Goal: Find contact information: Find contact information

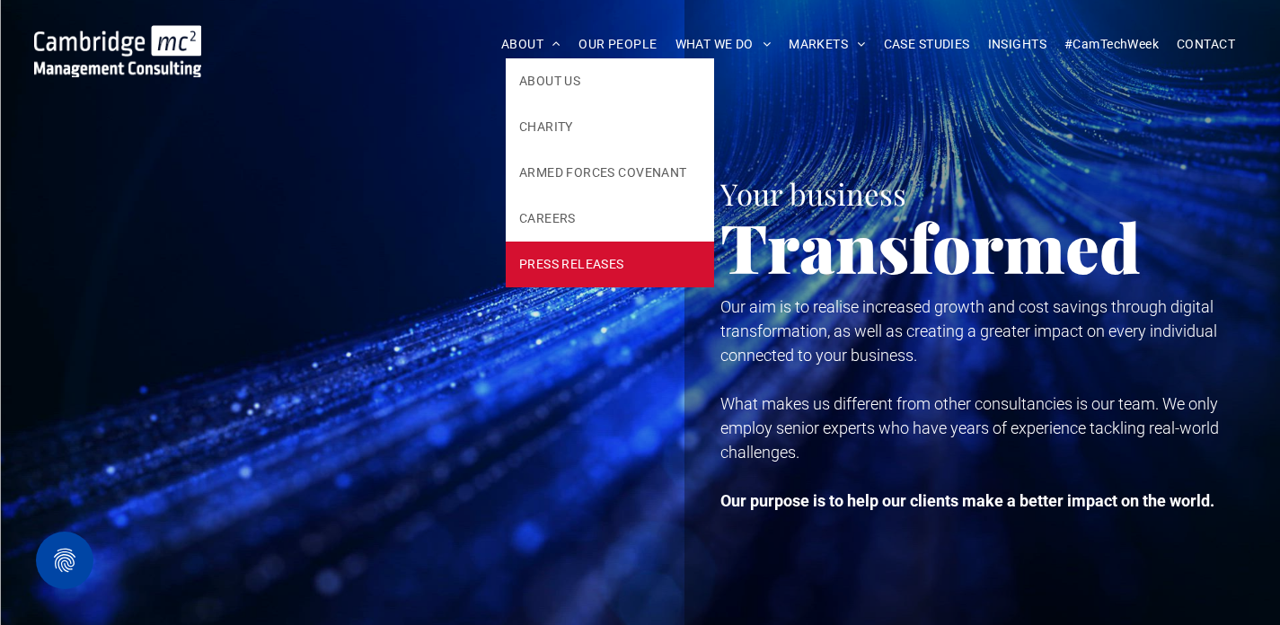
click at [566, 272] on span "PRESS RELEASES" at bounding box center [571, 264] width 105 height 19
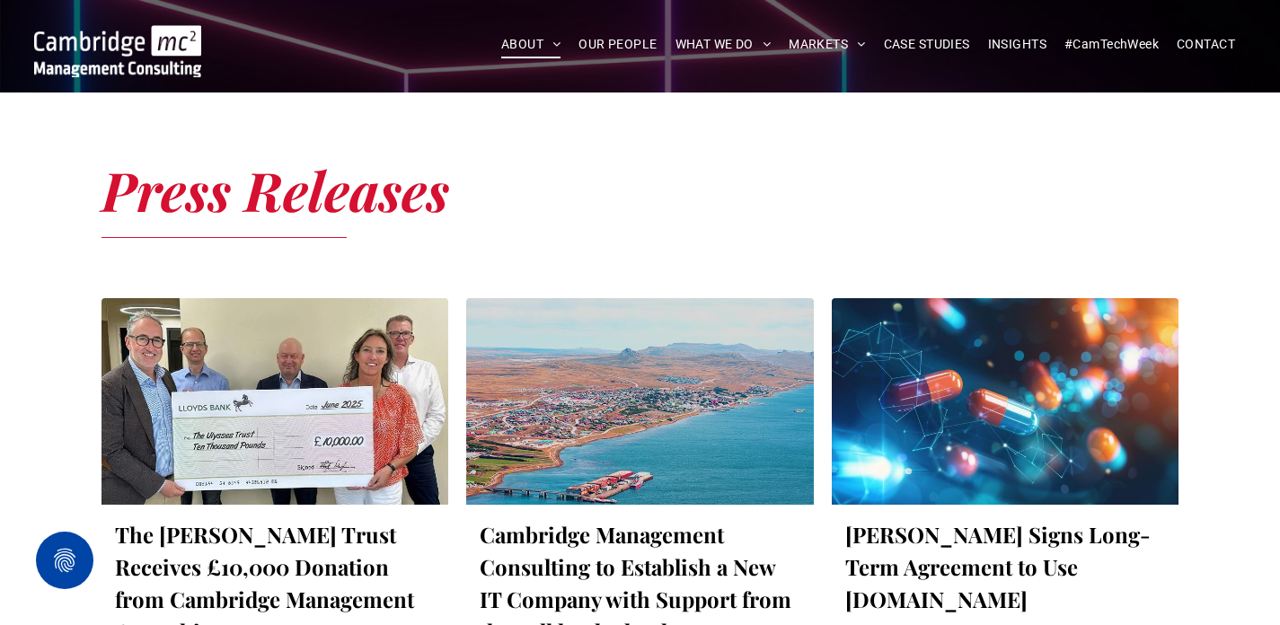
scroll to position [564, 0]
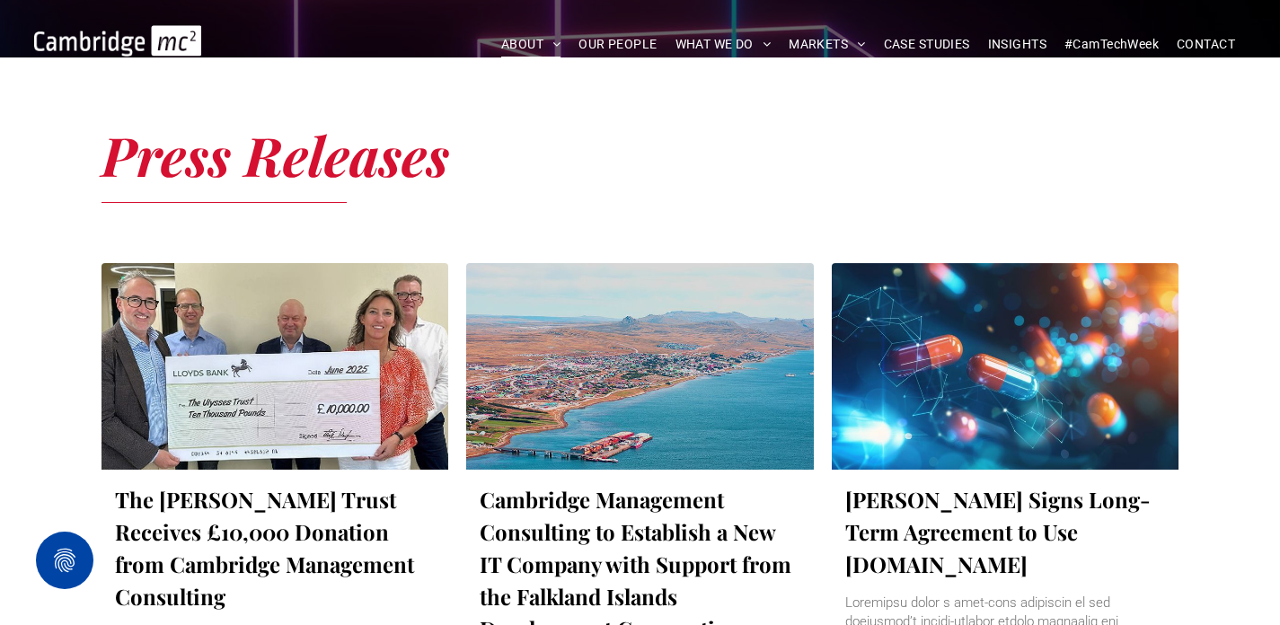
click at [324, 343] on div at bounding box center [275, 366] width 368 height 219
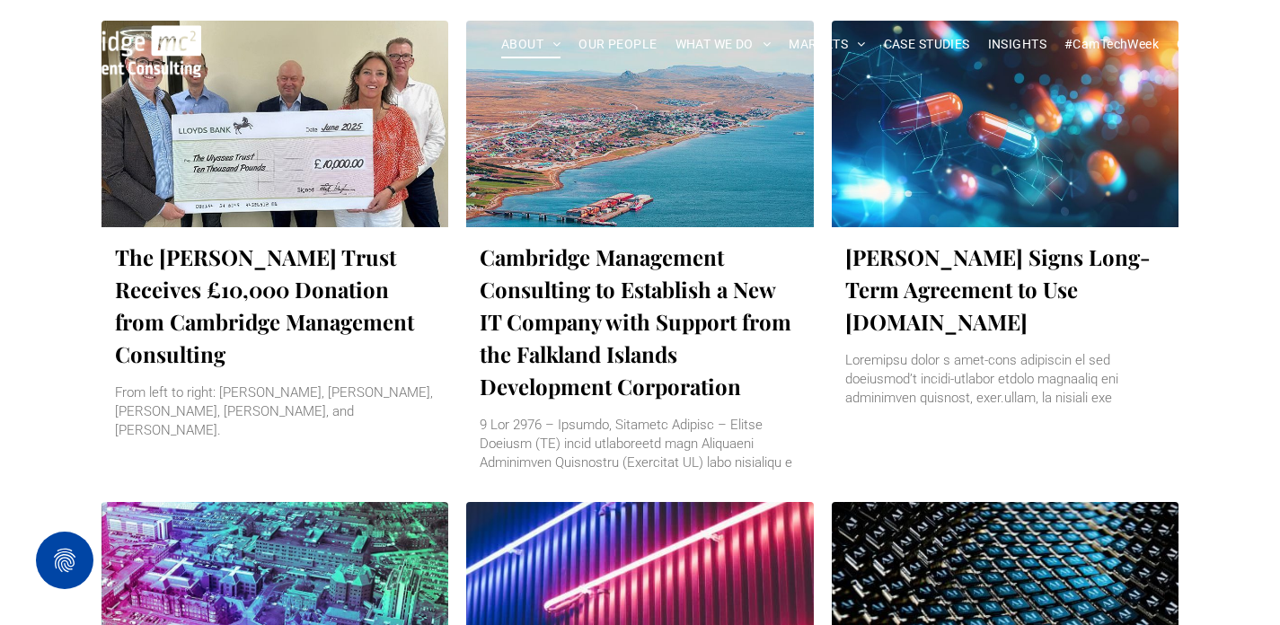
scroll to position [864, 0]
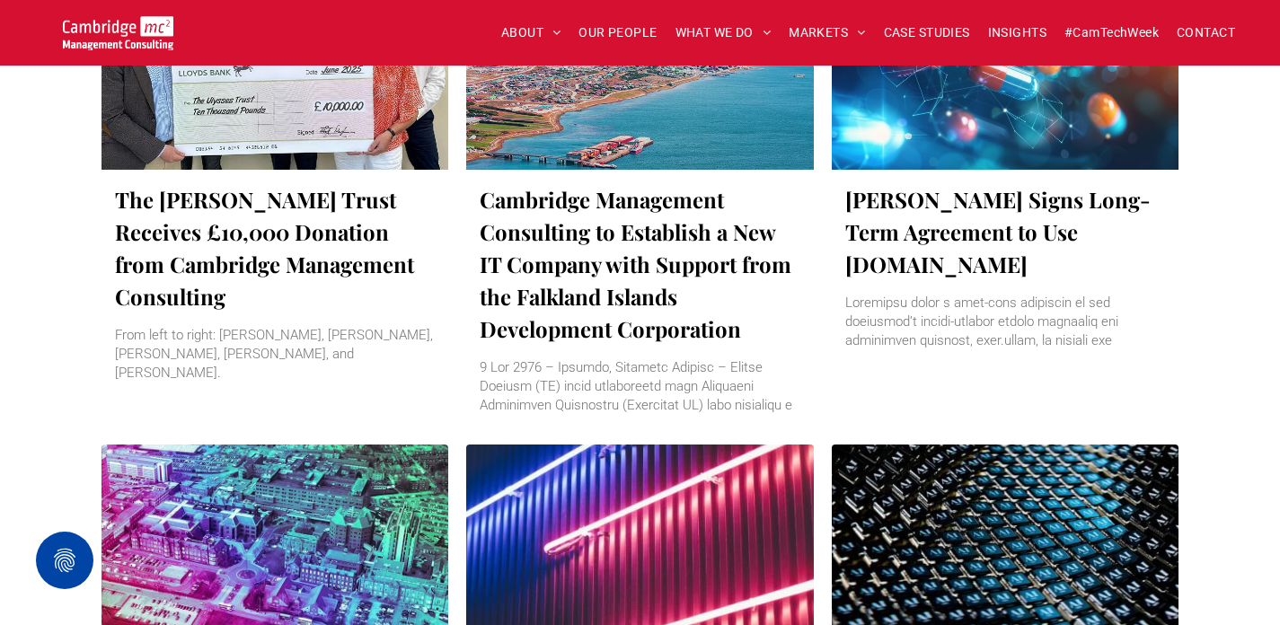
click at [643, 278] on link "Cambridge Management Consulting to Establish a New IT Company with Support from…" at bounding box center [640, 264] width 321 height 162
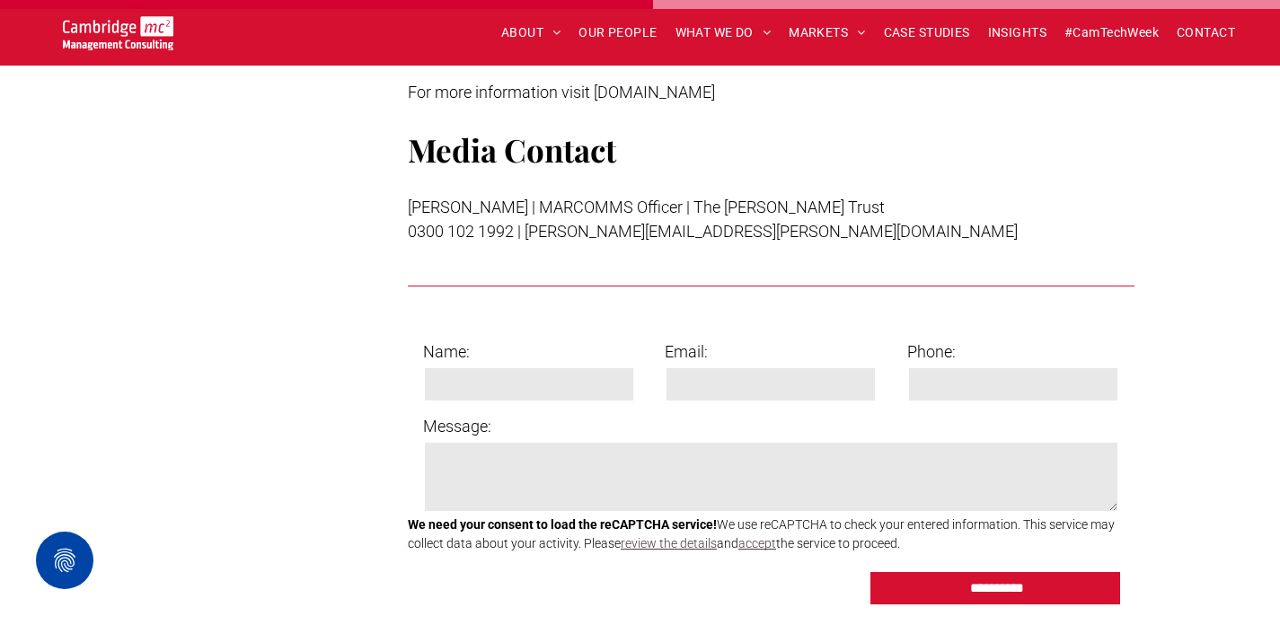
scroll to position [2422, 0]
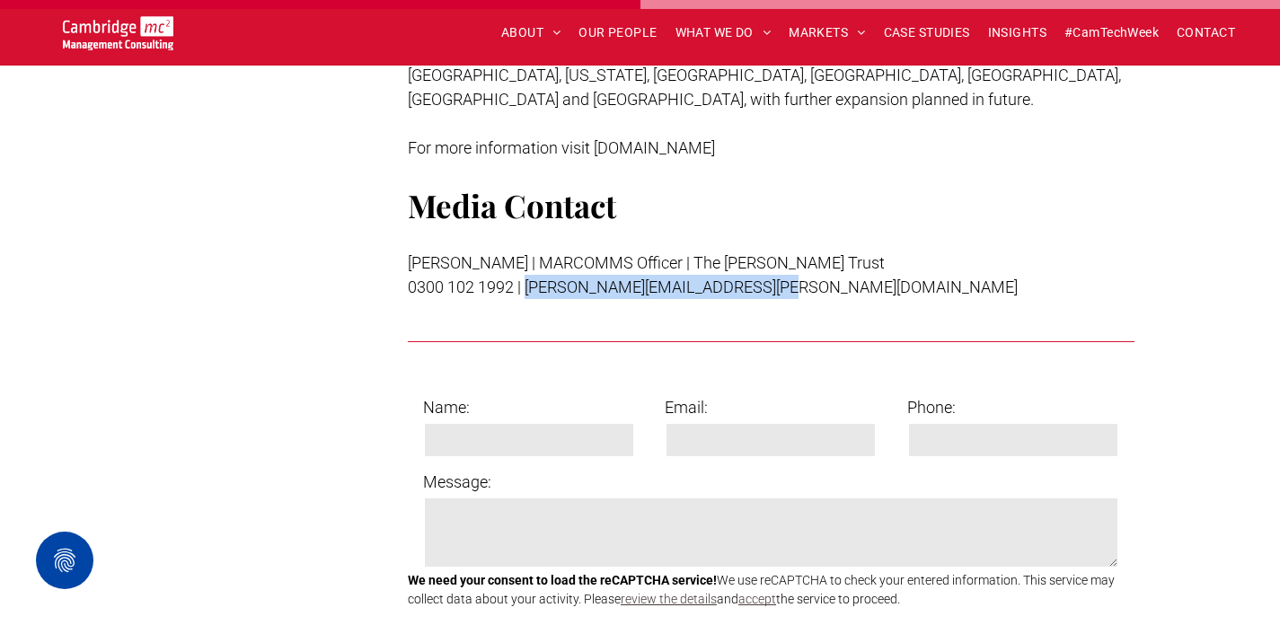
drag, startPoint x: 784, startPoint y: 243, endPoint x: 529, endPoint y: 243, distance: 255.2
click at [529, 275] on p "0300 102 1992 | paul.randall@ulyssestrust.co.uk" at bounding box center [771, 287] width 727 height 24
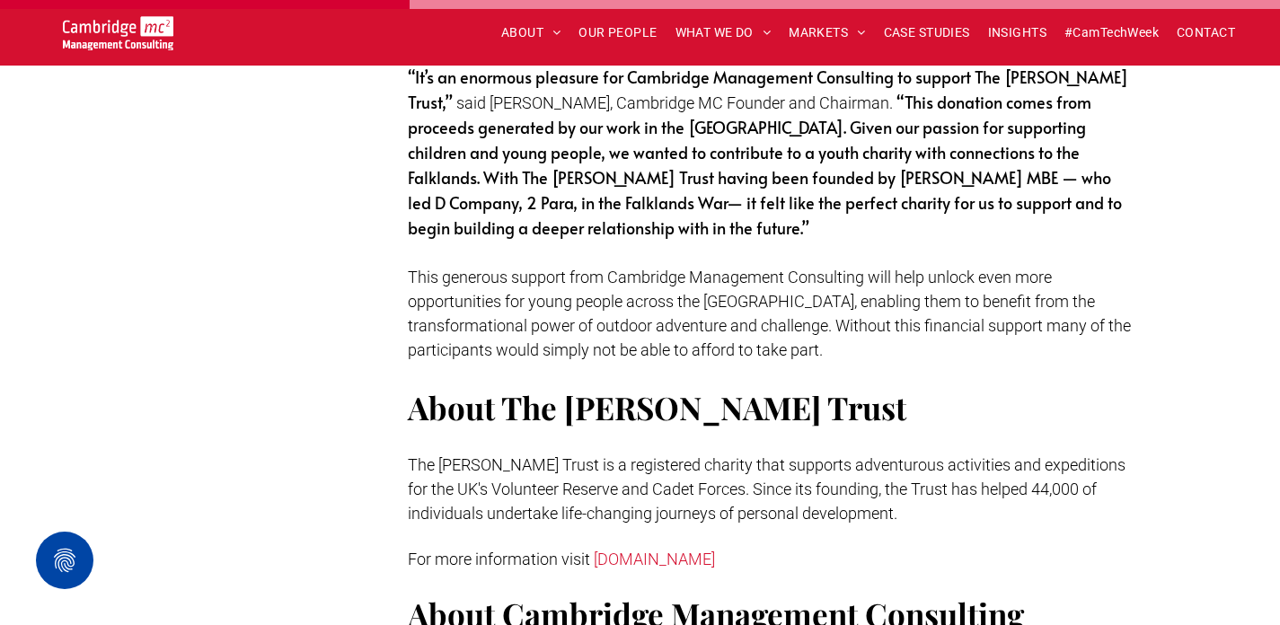
scroll to position [1829, 0]
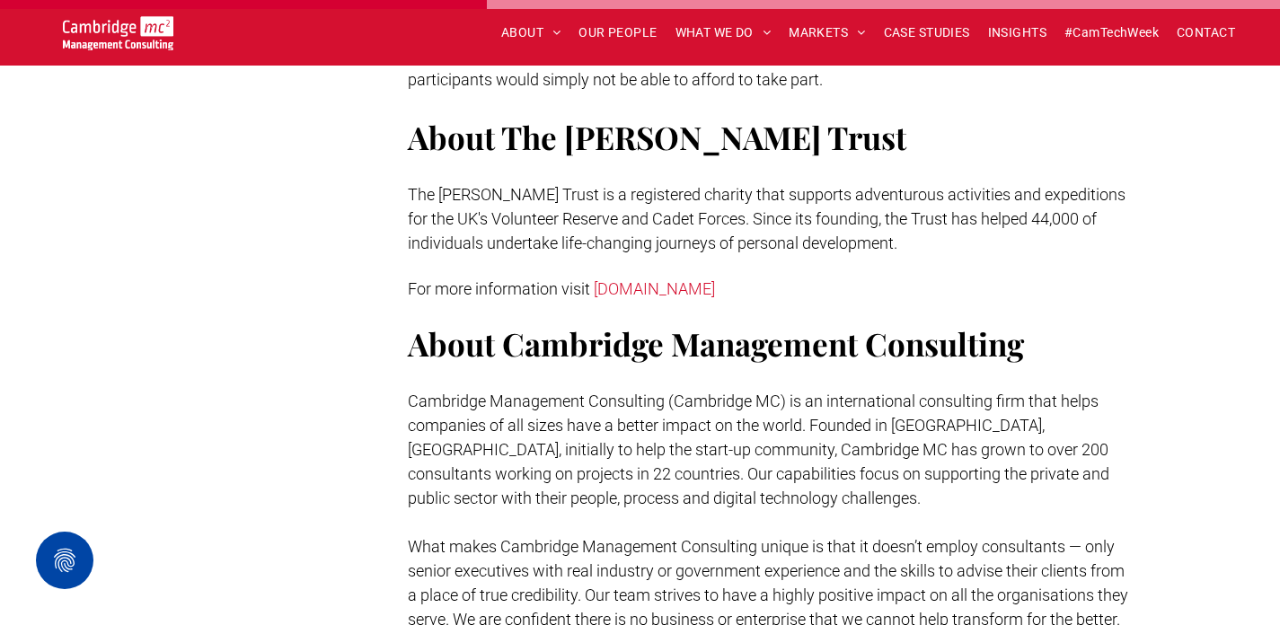
click at [809, 218] on span "The Ulysses Trust is a registered charity that supports adventurous activities …" at bounding box center [767, 218] width 718 height 67
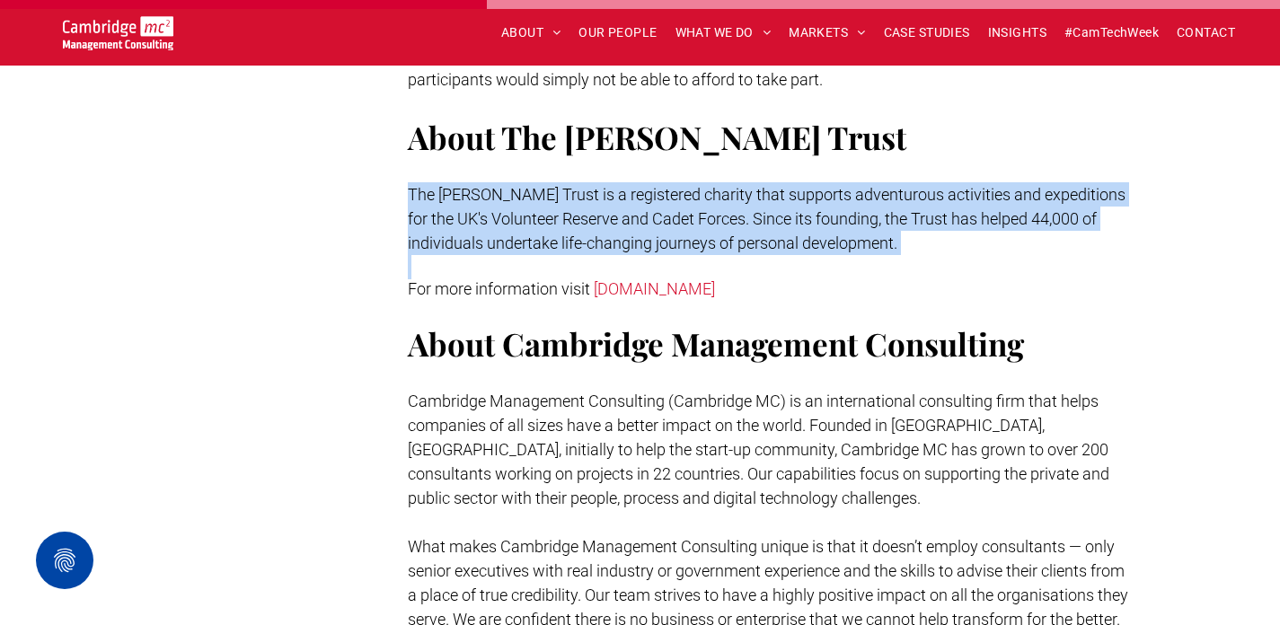
click at [809, 218] on span "The Ulysses Trust is a registered charity that supports adventurous activities …" at bounding box center [767, 218] width 718 height 67
click at [930, 255] on p at bounding box center [771, 267] width 727 height 24
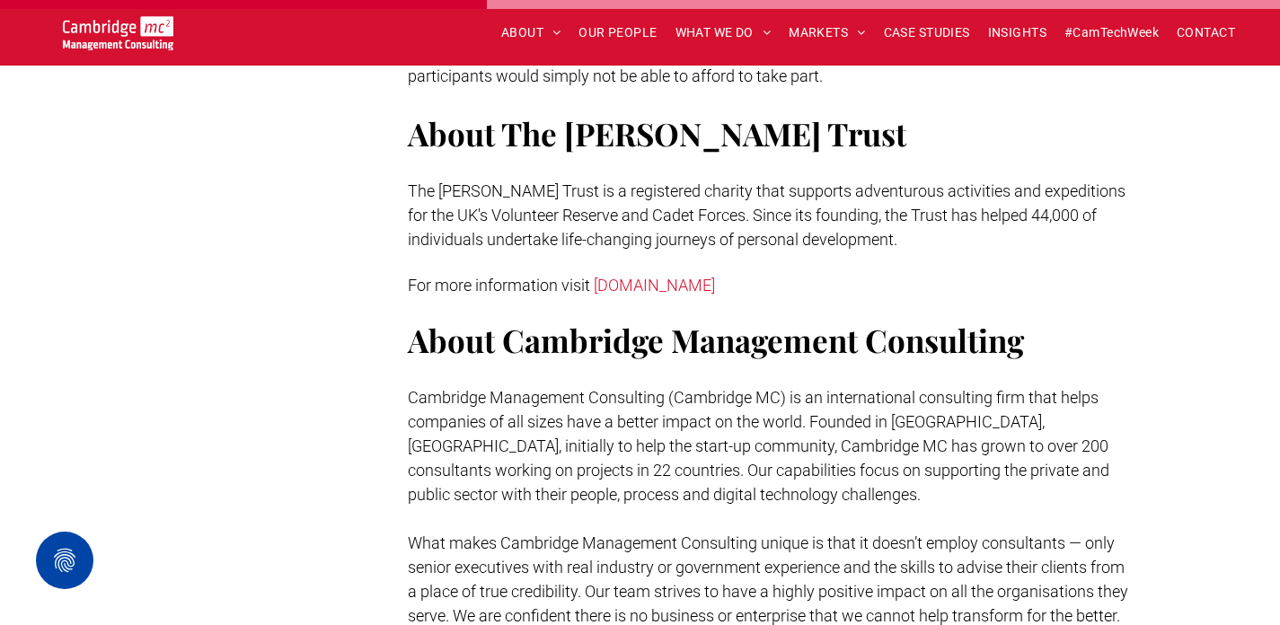
scroll to position [1833, 0]
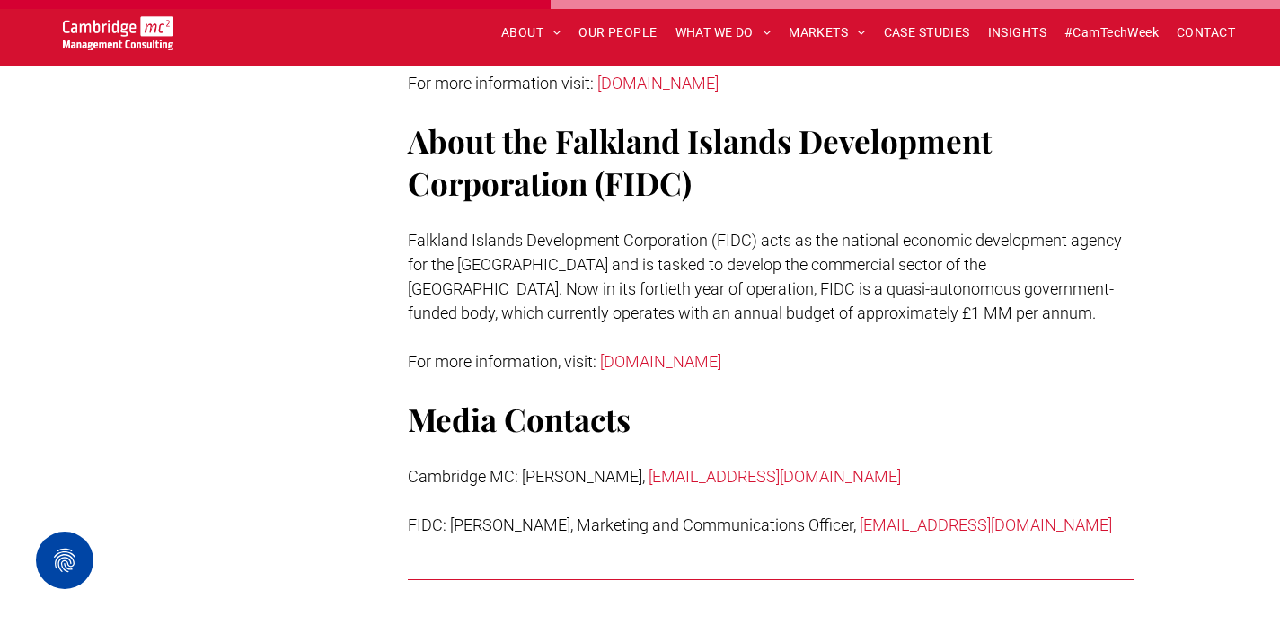
scroll to position [1889, 0]
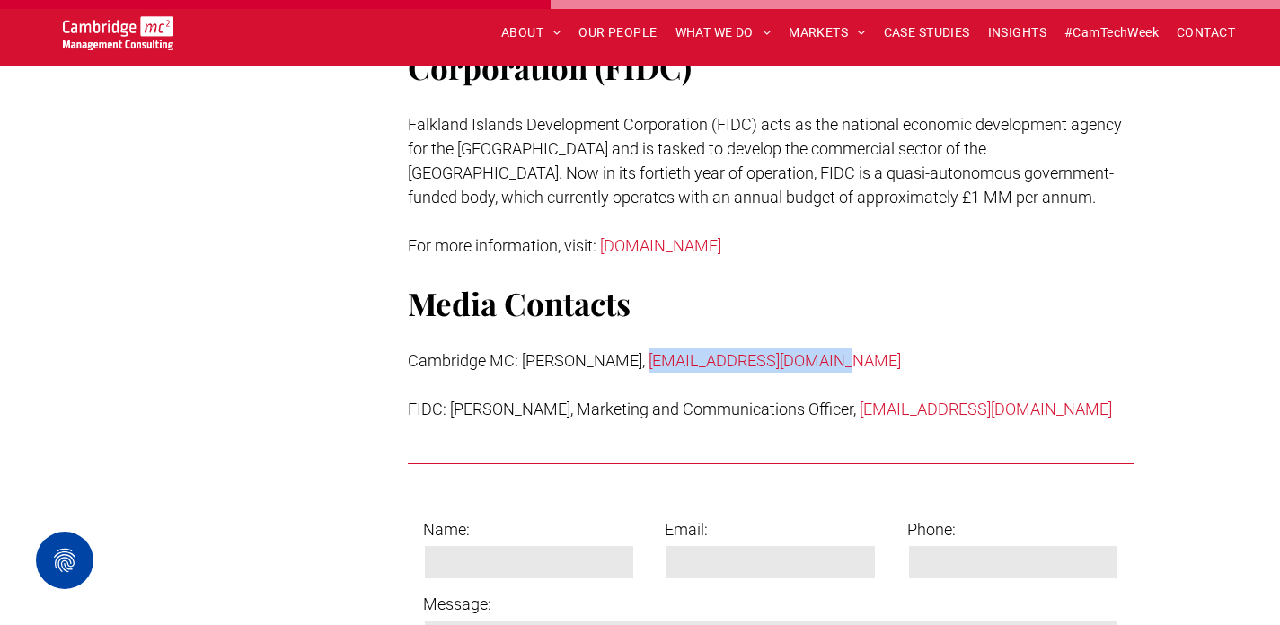
drag, startPoint x: 688, startPoint y: 319, endPoint x: 602, endPoint y: 322, distance: 86.3
click at [602, 349] on p "Cambridge MC: [PERSON_NAME], [EMAIL_ADDRESS][DOMAIN_NAME]" at bounding box center [771, 361] width 727 height 24
copy link "[EMAIL_ADDRESS][DOMAIN_NAME]"
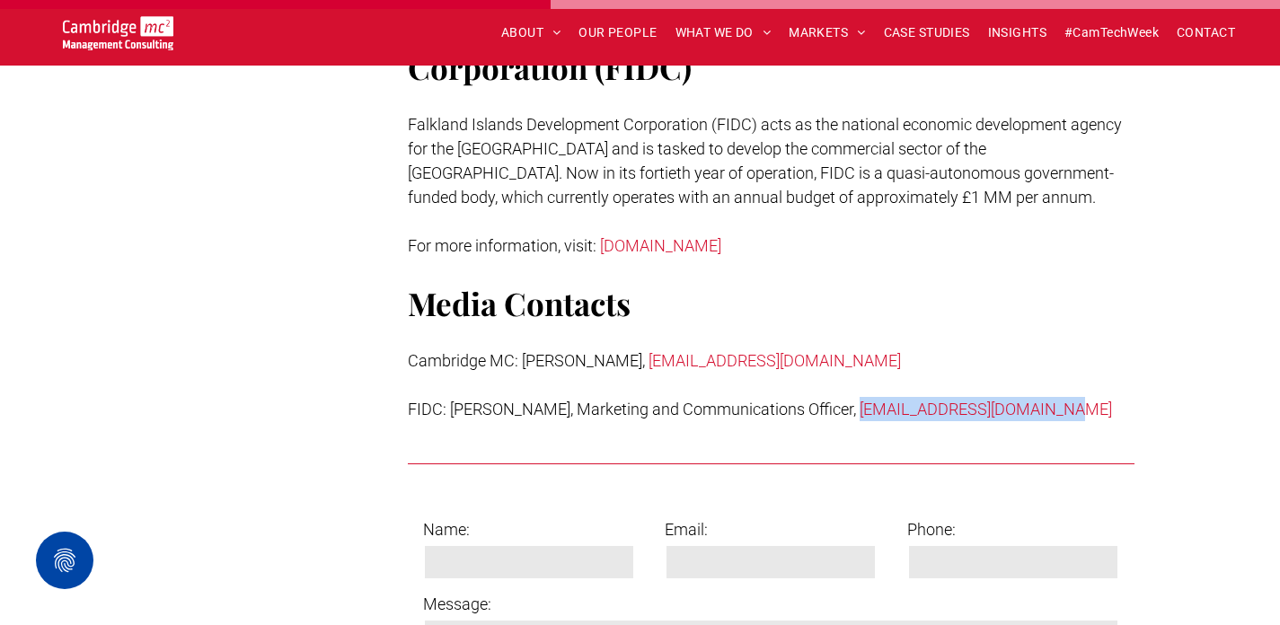
drag, startPoint x: 1051, startPoint y: 368, endPoint x: 824, endPoint y: 369, distance: 227.3
click at [824, 397] on p "FIDC: [PERSON_NAME], Marketing and Communications Officer, [EMAIL_ADDRESS][DOMA…" at bounding box center [771, 409] width 727 height 24
copy link "[EMAIL_ADDRESS][DOMAIN_NAME]"
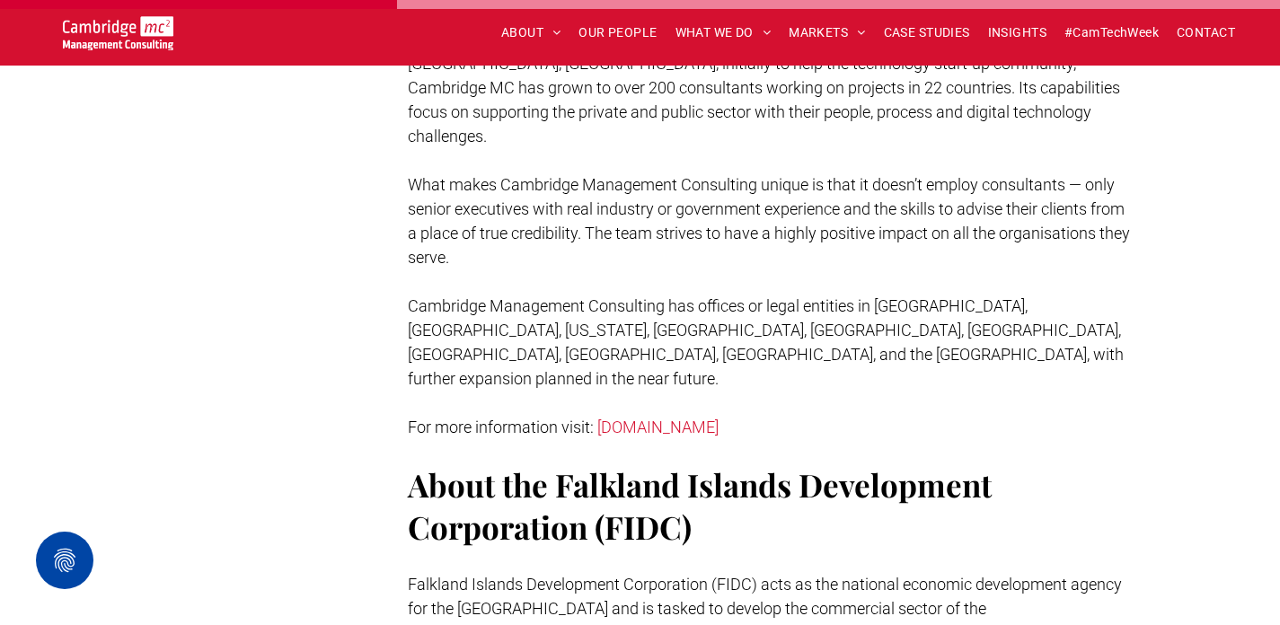
scroll to position [1444, 0]
